Goal: Book appointment/travel/reservation

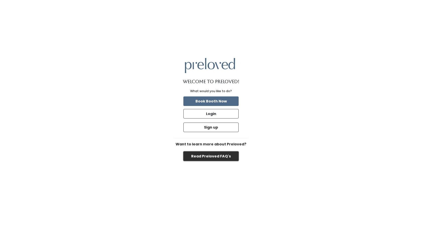
click at [218, 152] on button "Read Preloved FAQ's" at bounding box center [210, 156] width 55 height 10
click at [206, 100] on button "Book Booth Now" at bounding box center [210, 101] width 55 height 10
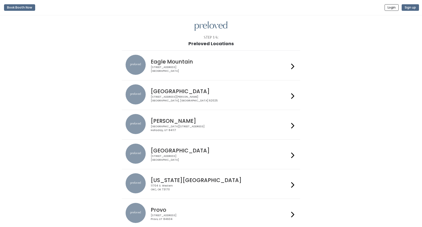
scroll to position [153, 0]
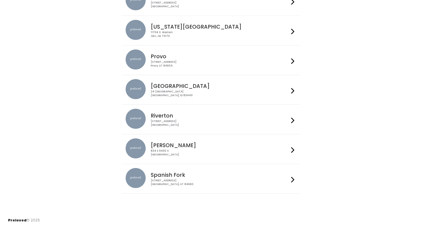
click at [139, 118] on img at bounding box center [135, 119] width 20 height 20
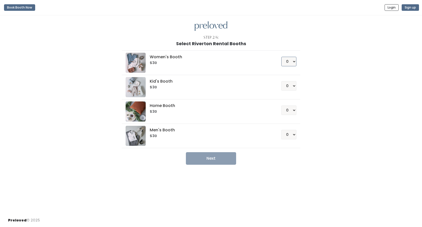
click at [288, 62] on select "0 1 2 3 4" at bounding box center [288, 62] width 15 height 10
select select "1"
click at [281, 57] on select "0 1 2 3 4" at bounding box center [288, 62] width 15 height 10
click at [219, 158] on button "Next" at bounding box center [211, 158] width 50 height 13
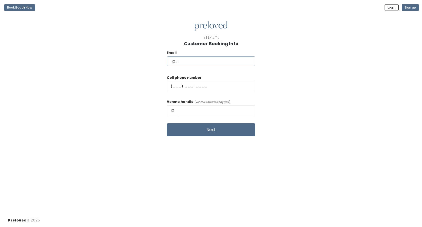
click at [214, 58] on input "text" at bounding box center [211, 61] width 88 height 10
click at [234, 58] on input "text" at bounding box center [211, 61] width 88 height 10
click at [0, 227] on com-1password-button at bounding box center [0, 227] width 0 height 0
click at [213, 59] on input "chelseakowalk@gmail.com" at bounding box center [211, 61] width 88 height 10
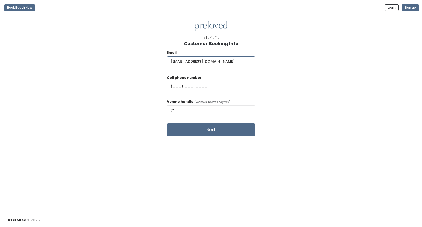
click at [213, 59] on input "chelseakowalk@gmail.com" at bounding box center [211, 61] width 88 height 10
type input "chelseachen817@gmail.com"
click at [292, 67] on div "Email chelseachen817@gmail.com Cell phone number Venmo handle (venmo is how we …" at bounding box center [211, 91] width 406 height 90
click at [185, 84] on input "text" at bounding box center [211, 87] width 88 height 10
click at [188, 86] on input "text" at bounding box center [211, 87] width 88 height 10
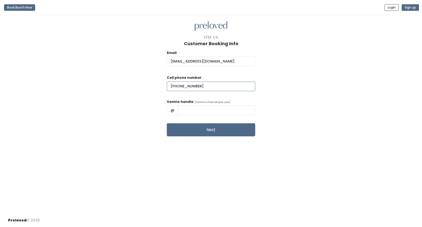
type input "(310) 803-0678"
click at [204, 110] on input "text" at bounding box center [216, 110] width 77 height 10
type input "chelseachen"
click at [222, 132] on button "Next" at bounding box center [211, 129] width 88 height 13
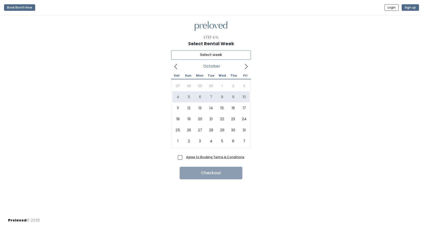
type input "[DATE] to [DATE]"
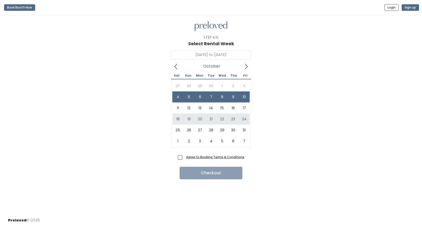
click at [184, 158] on span "Agree to Booking Terms & Conditions" at bounding box center [214, 156] width 60 height 5
click at [184, 158] on input "Agree to Booking Terms & Conditions" at bounding box center [185, 155] width 3 height 3
checkbox input "true"
click at [197, 170] on button "Checkout" at bounding box center [210, 173] width 63 height 13
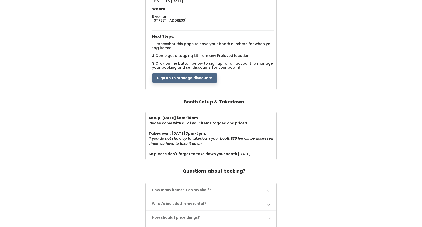
scroll to position [79, 0]
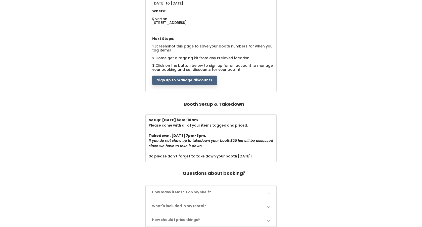
click at [198, 80] on button "Sign up to manage discounts" at bounding box center [184, 81] width 65 height 10
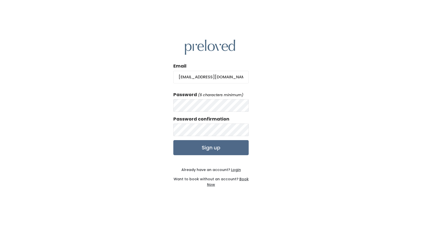
type input "[EMAIL_ADDRESS][DOMAIN_NAME]"
click at [237, 170] on u "Login" at bounding box center [236, 169] width 10 height 5
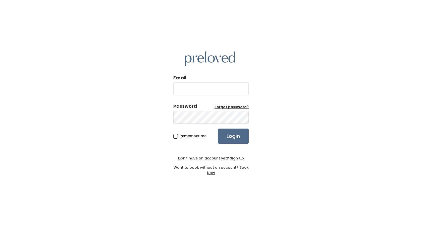
type input "chelseachen817@gmail.com"
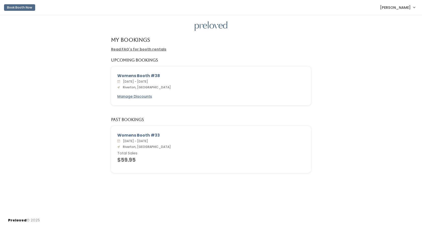
click at [358, 100] on div "Womens Booth #38 [DATE] - [DATE] [GEOGRAPHIC_DATA], [GEOGRAPHIC_DATA] Manage Di…" at bounding box center [211, 89] width 412 height 45
